Goal: Task Accomplishment & Management: Use online tool/utility

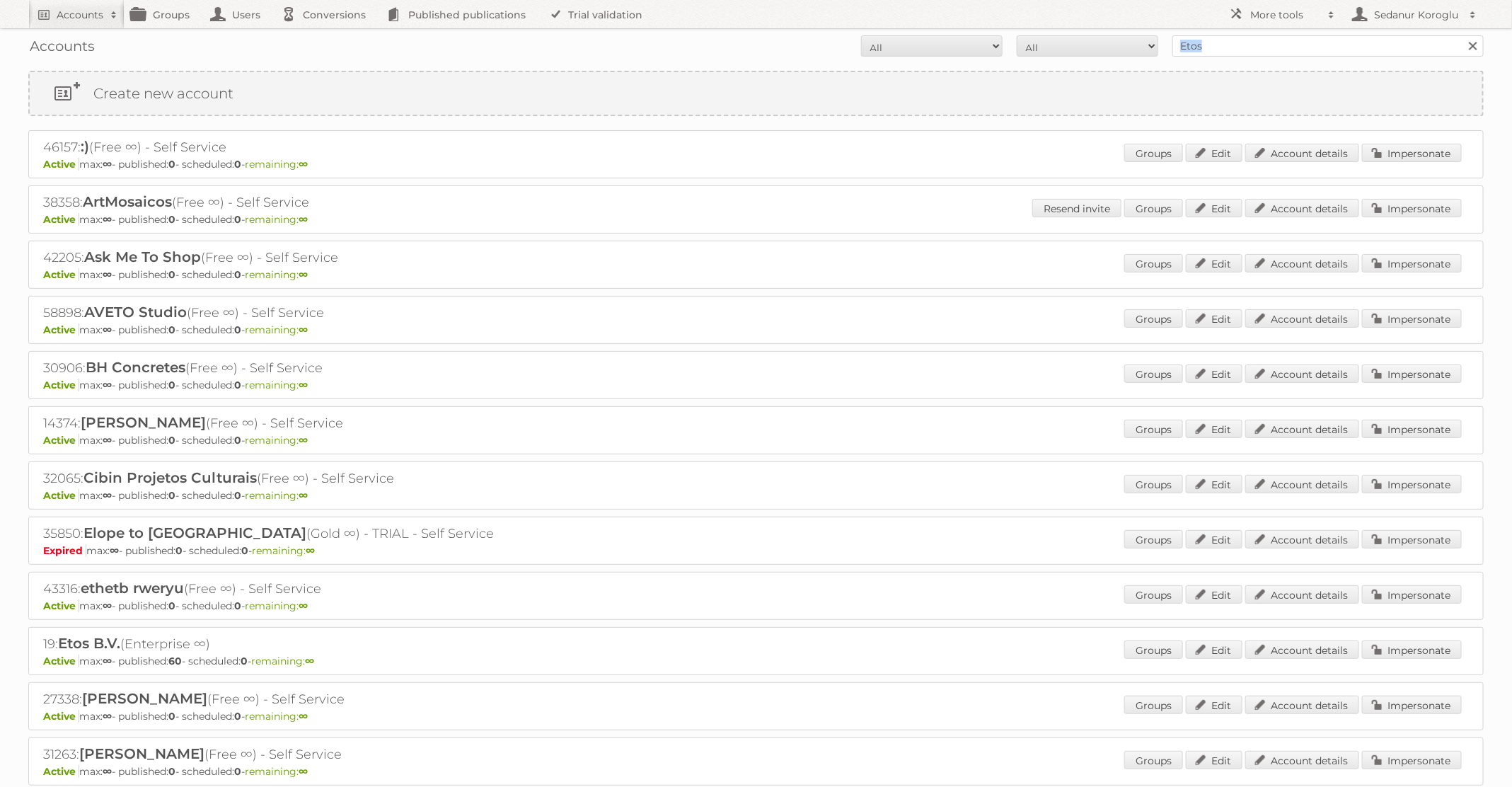
drag, startPoint x: 1238, startPoint y: 57, endPoint x: 1217, endPoint y: 51, distance: 21.8
click at [1217, 51] on div "Accounts All Active Expired Pending All Paid Trials Self service Etos Search" at bounding box center [756, 46] width 1455 height 35
drag, startPoint x: 1217, startPoint y: 51, endPoint x: 1148, endPoint y: 43, distance: 69.5
click at [1148, 43] on form "All Active Expired Pending All Paid Trials Self service Etos Search" at bounding box center [756, 46] width 1455 height 21
type input "D"
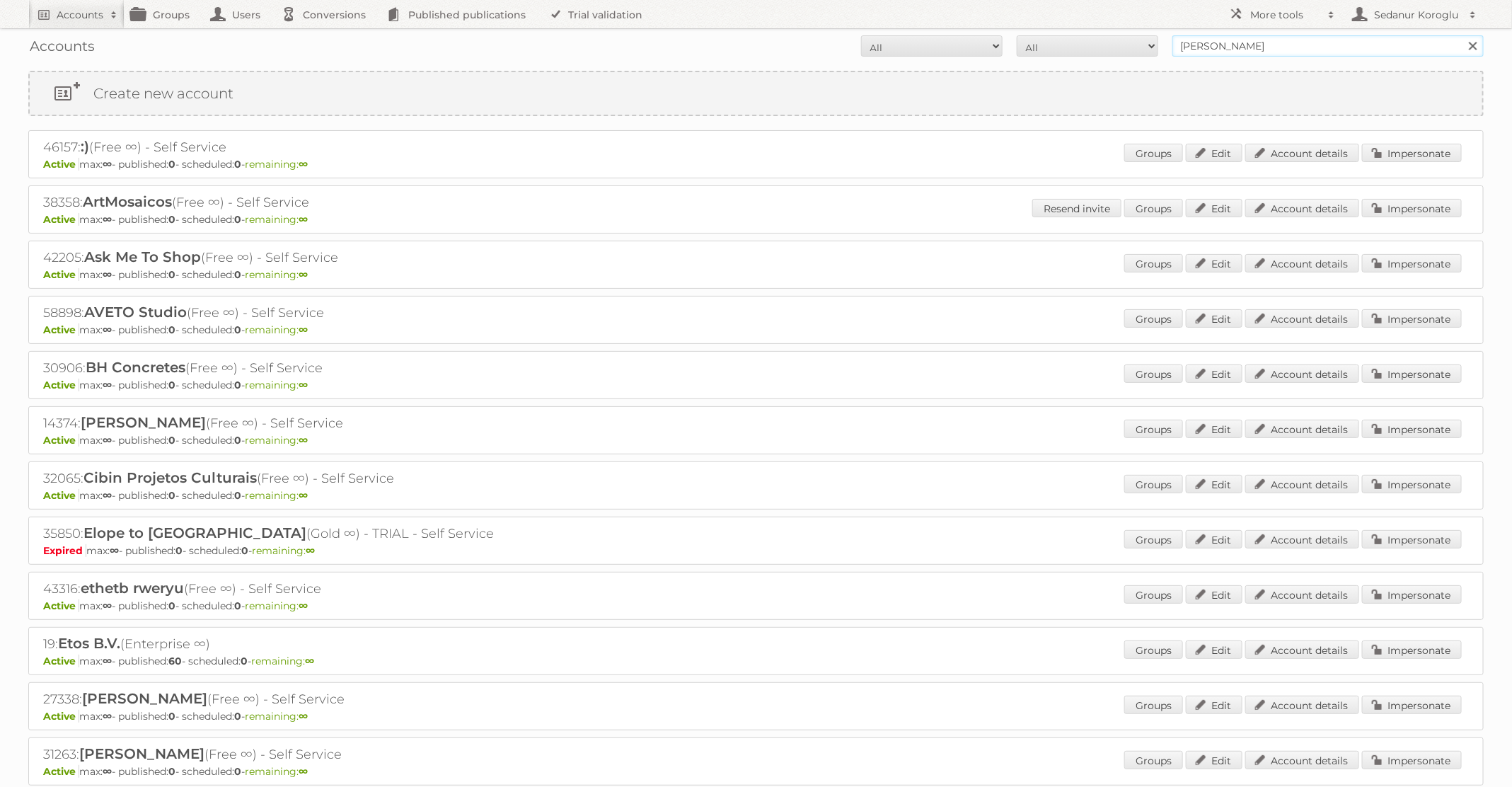
type input "Nederlandse Expert groep"
click at [1462, 35] on input "Search" at bounding box center [1472, 46] width 21 height 21
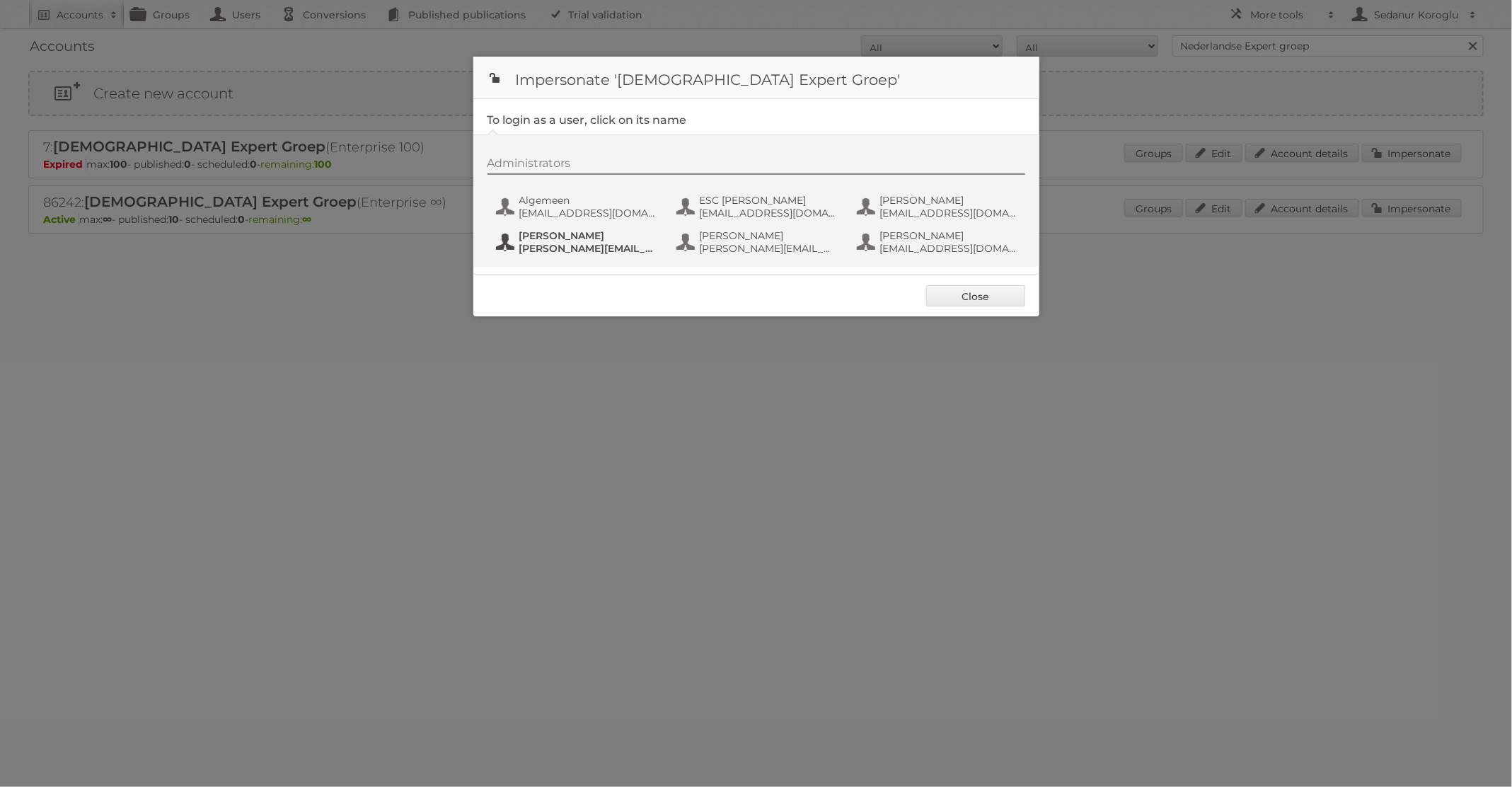
click at [564, 242] on span "[PERSON_NAME][EMAIL_ADDRESS][DOMAIN_NAME]" at bounding box center [588, 248] width 138 height 13
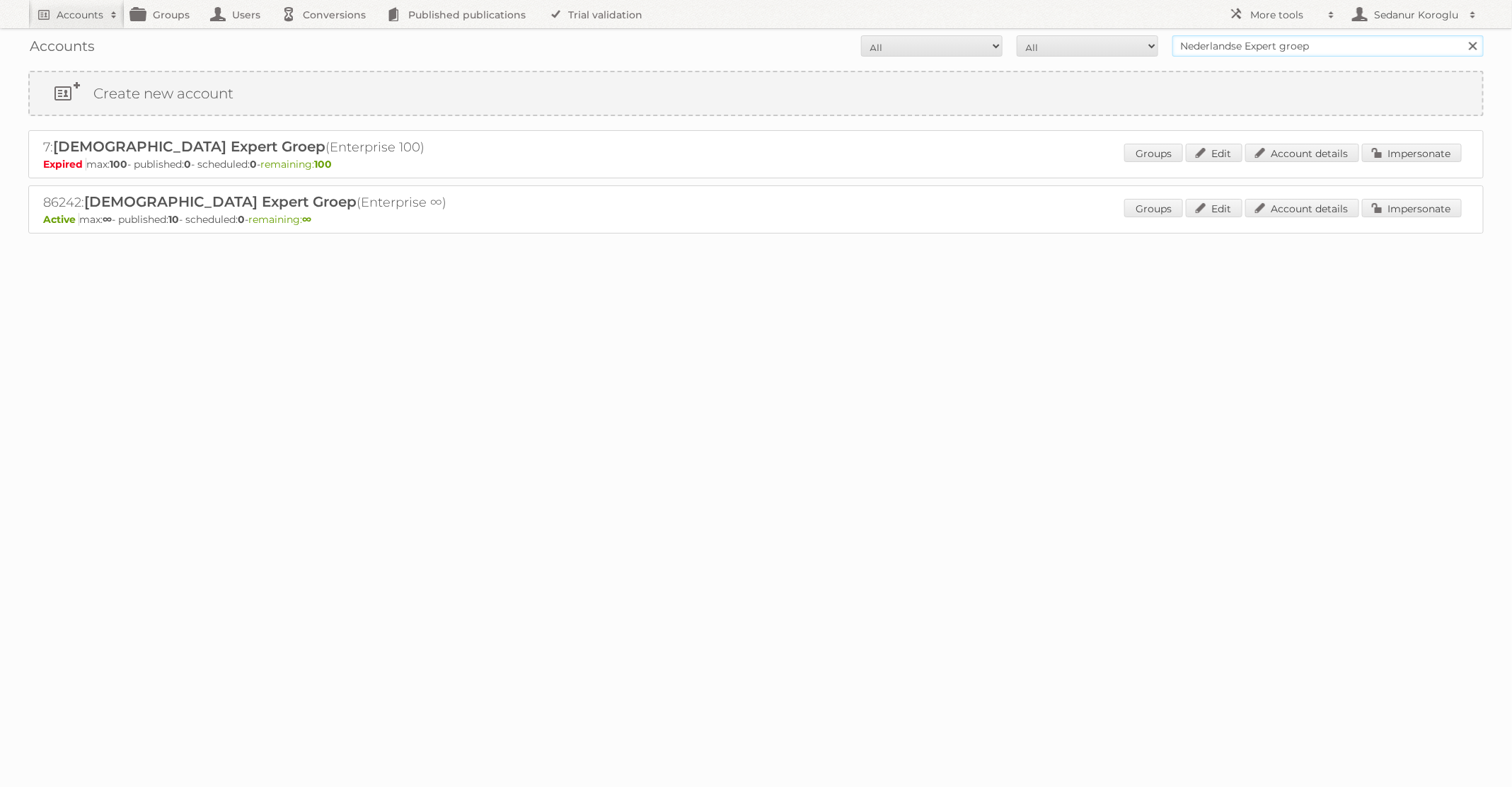
drag, startPoint x: 1321, startPoint y: 46, endPoint x: 1081, endPoint y: 31, distance: 240.5
click at [1081, 31] on div "Accounts All Active Expired Pending All Paid Trials Self service Nederlandse Ex…" at bounding box center [756, 46] width 1455 height 35
type input "KARWEI"
click at [1462, 35] on input "Search" at bounding box center [1472, 46] width 21 height 21
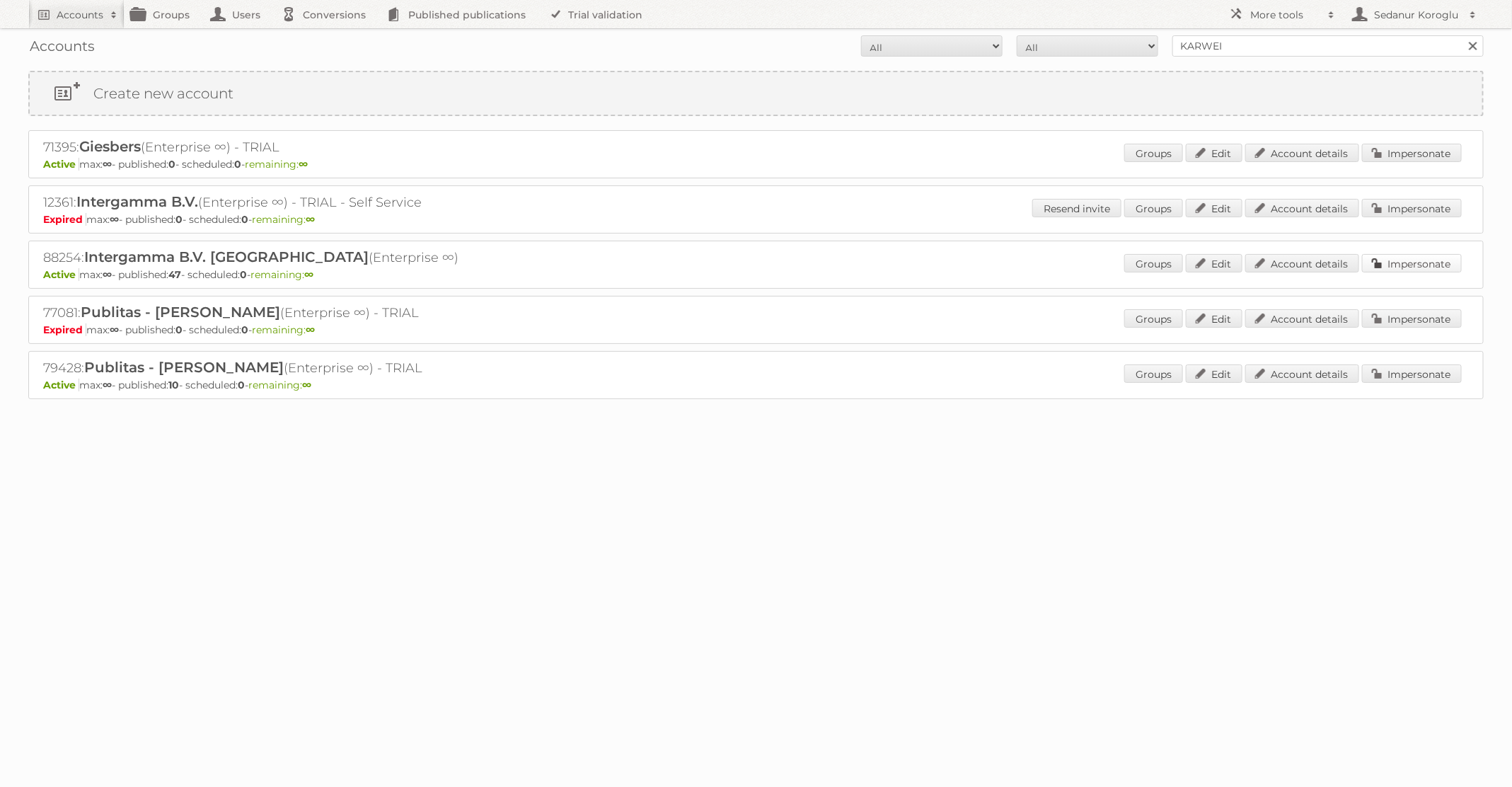
click at [1423, 266] on link "Impersonate" at bounding box center [1412, 263] width 99 height 19
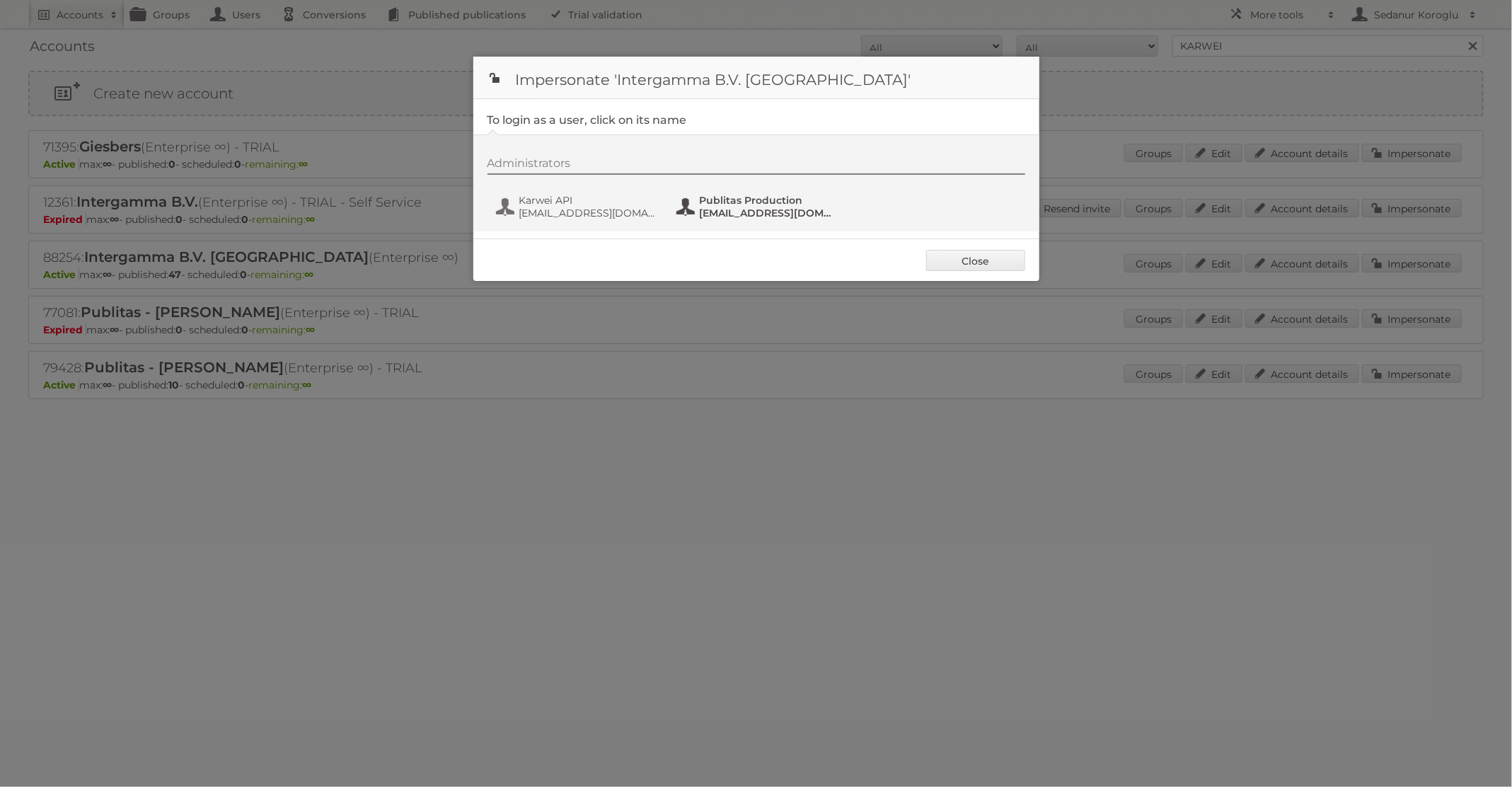
click at [757, 217] on span "fs+karwei@publitas.com" at bounding box center [769, 212] width 138 height 13
